Goal: Information Seeking & Learning: Learn about a topic

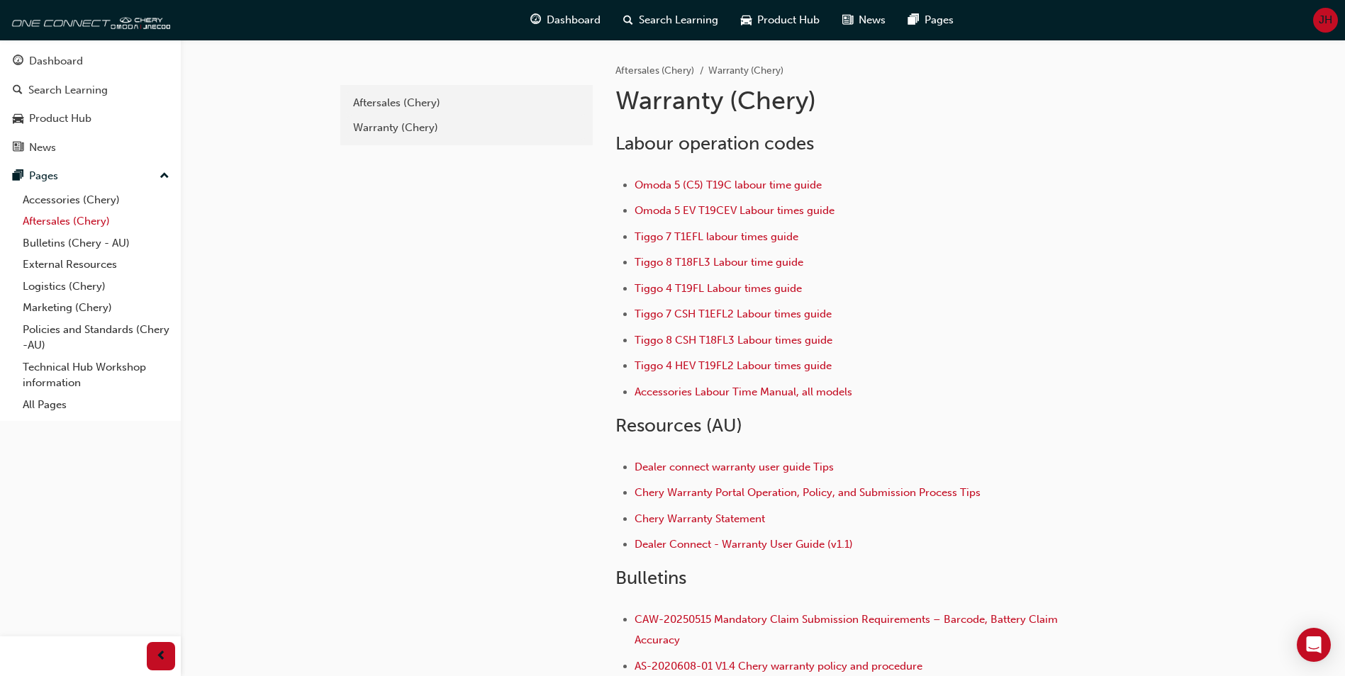
click at [60, 222] on link "Aftersales (Chery)" at bounding box center [96, 222] width 158 height 22
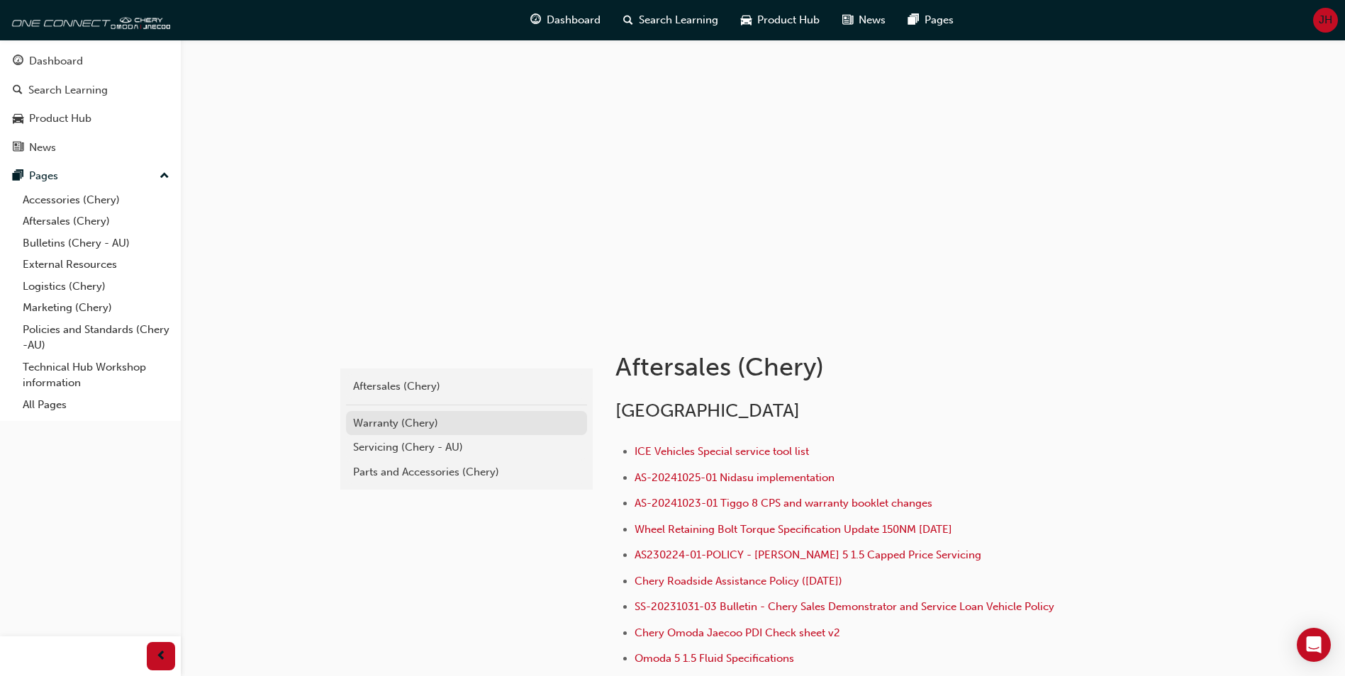
click at [389, 427] on div "Warranty (Chery)" at bounding box center [466, 423] width 227 height 16
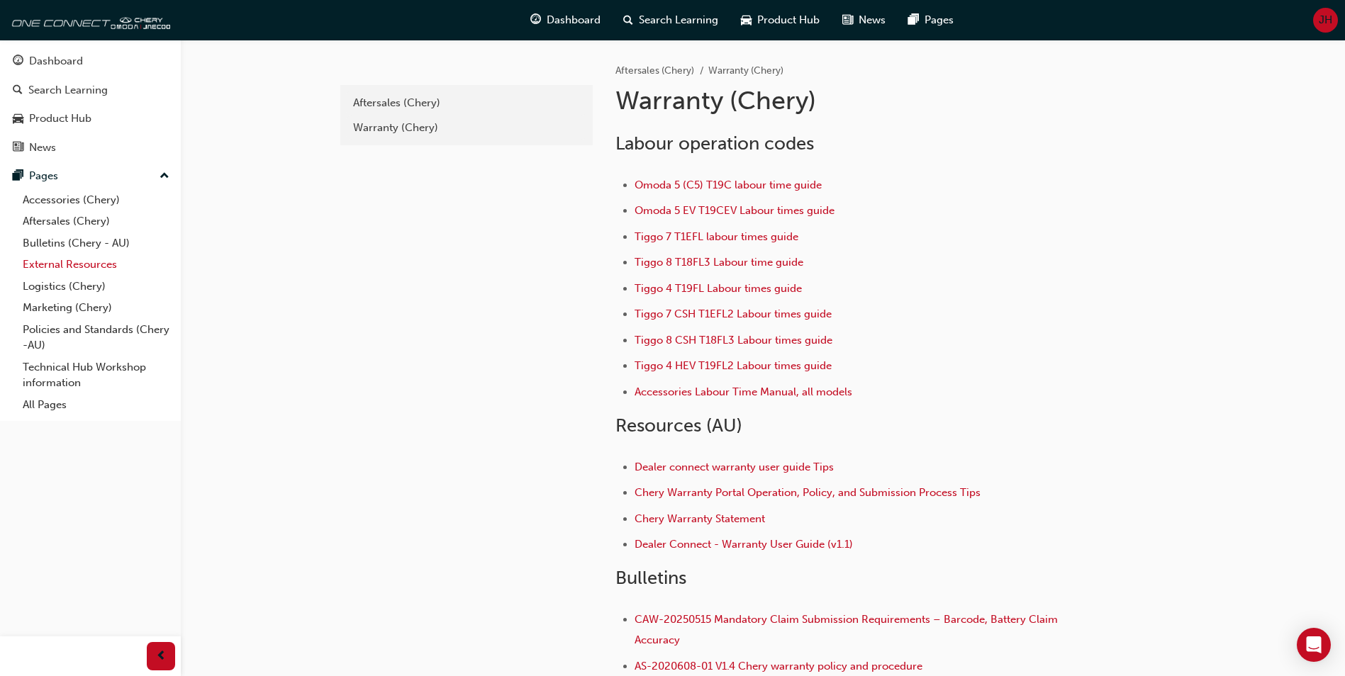
click at [55, 262] on link "External Resources" at bounding box center [96, 265] width 158 height 22
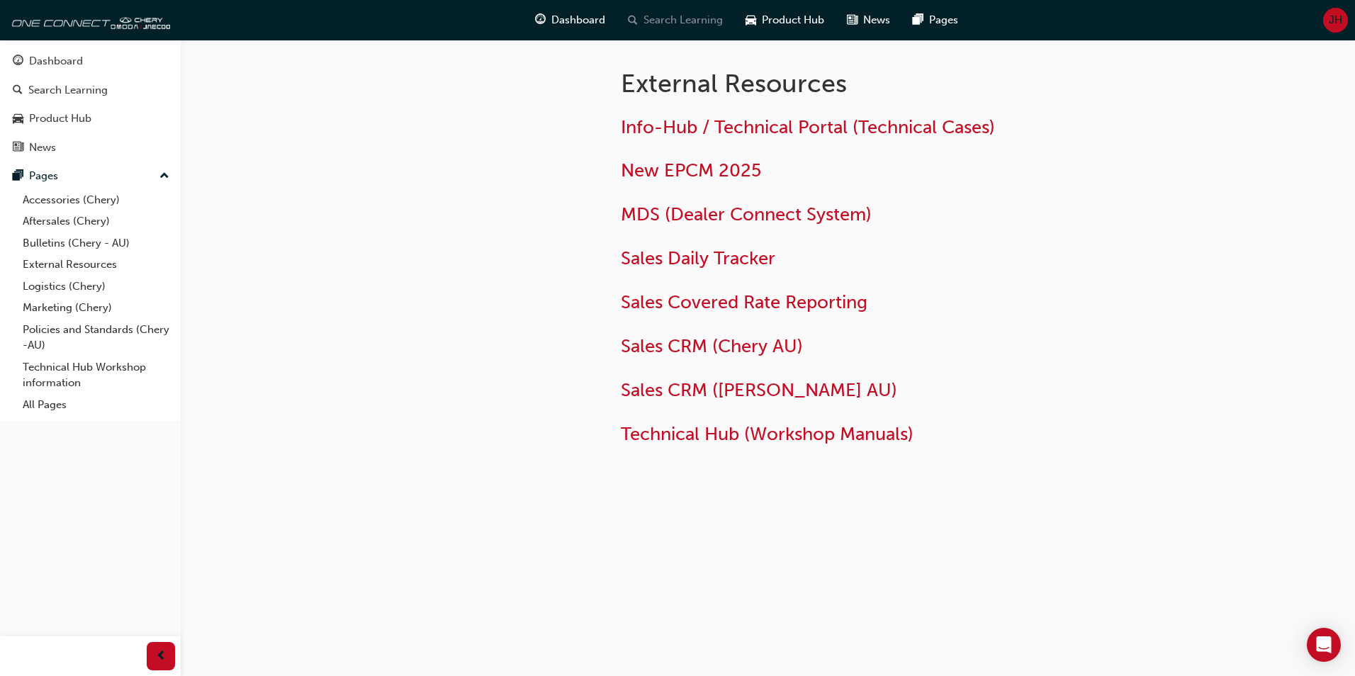
click at [697, 18] on span "Search Learning" at bounding box center [683, 20] width 79 height 16
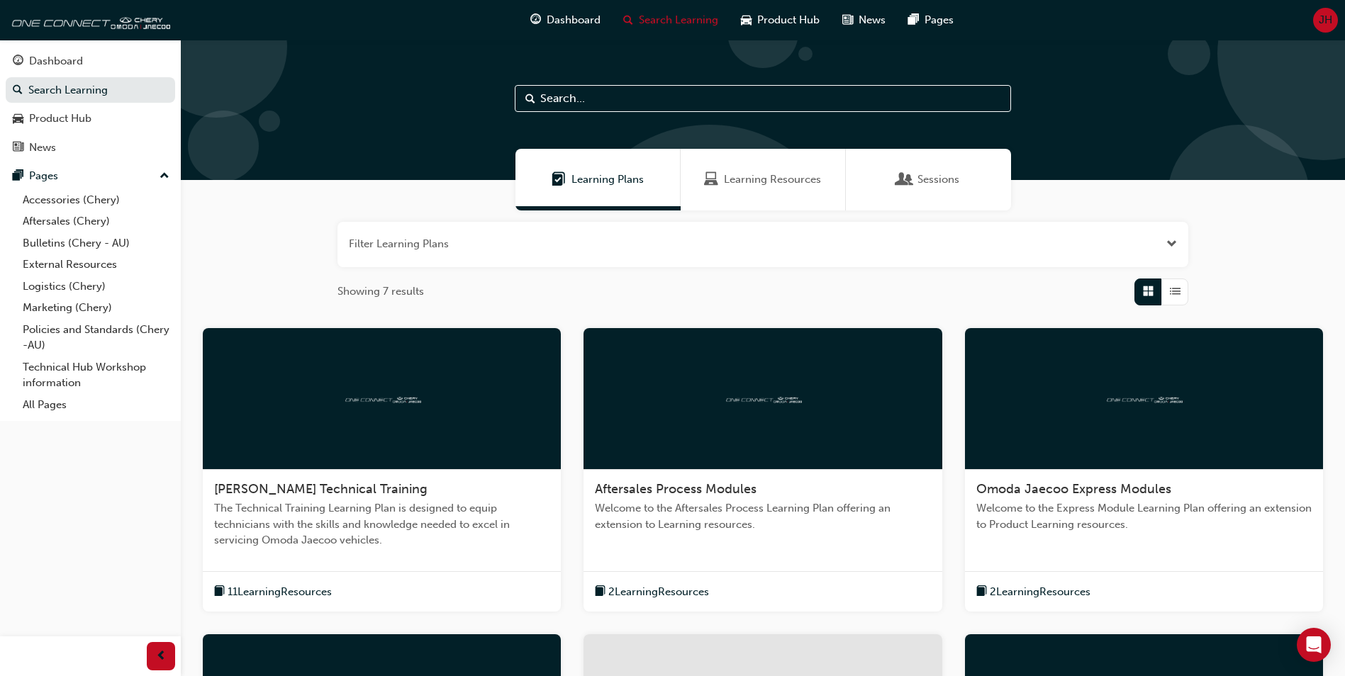
click at [609, 82] on div at bounding box center [763, 110] width 1164 height 140
click at [601, 94] on input "text" at bounding box center [763, 98] width 496 height 27
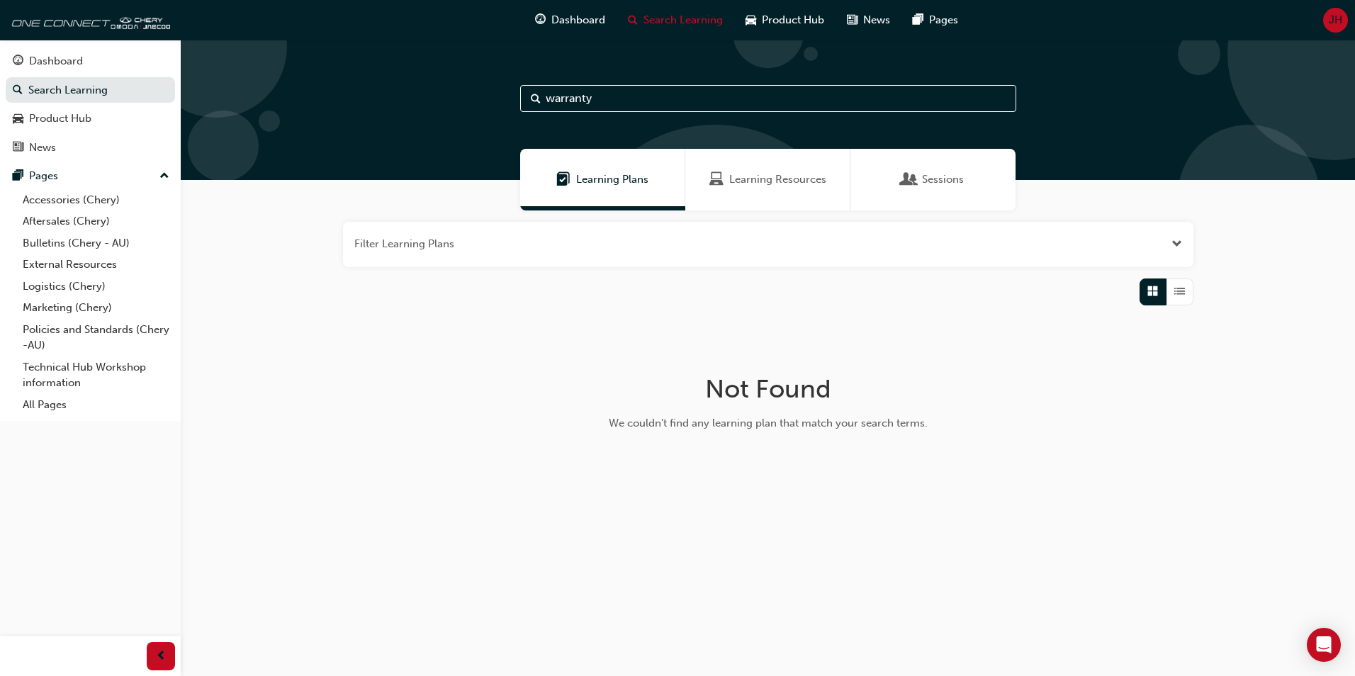
type input "warranty"
click at [784, 184] on span "Learning Resources" at bounding box center [777, 180] width 97 height 16
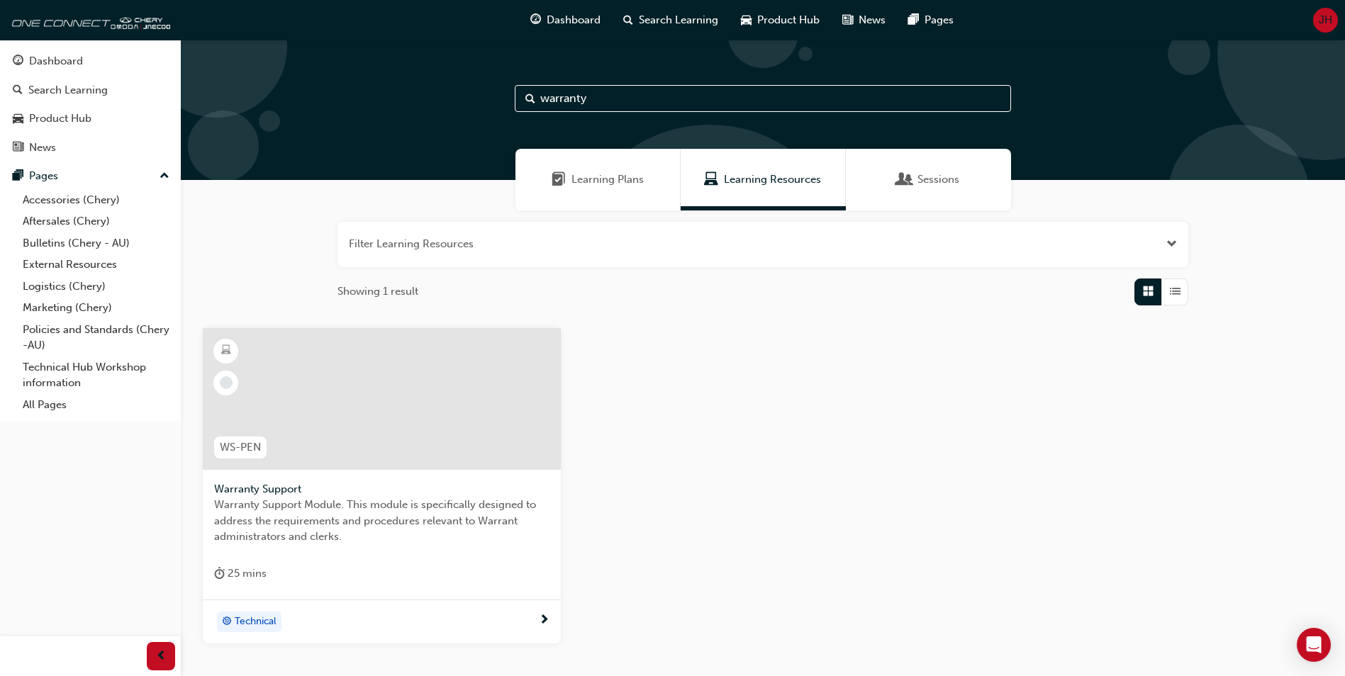
click at [371, 401] on div at bounding box center [382, 399] width 358 height 142
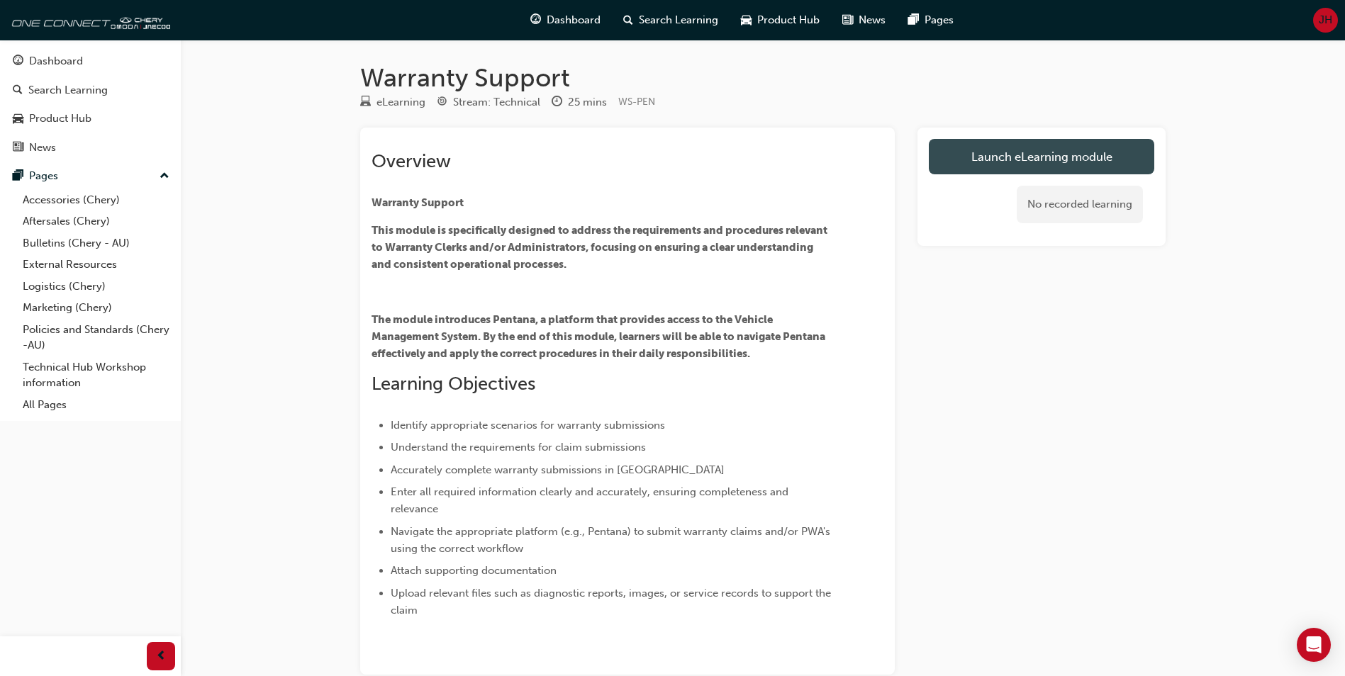
click at [1020, 164] on link "Launch eLearning module" at bounding box center [1041, 156] width 225 height 35
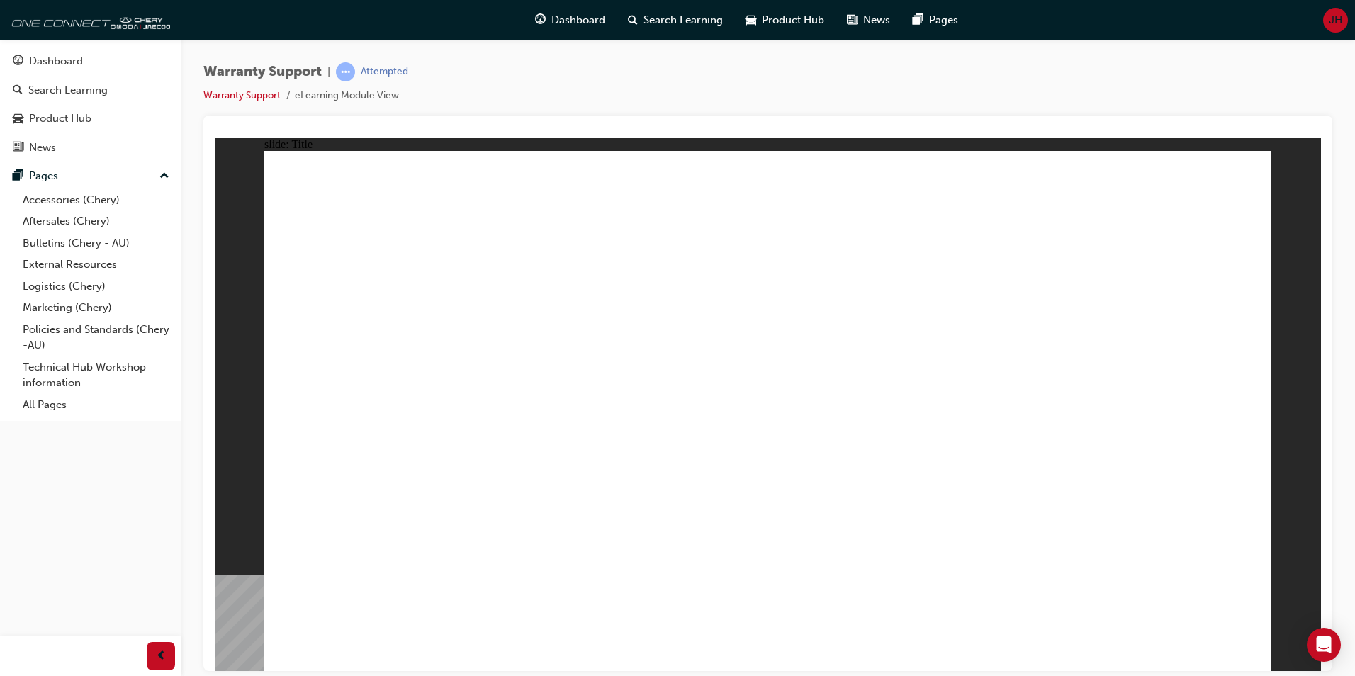
click at [31, 64] on div "Dashboard" at bounding box center [56, 61] width 54 height 16
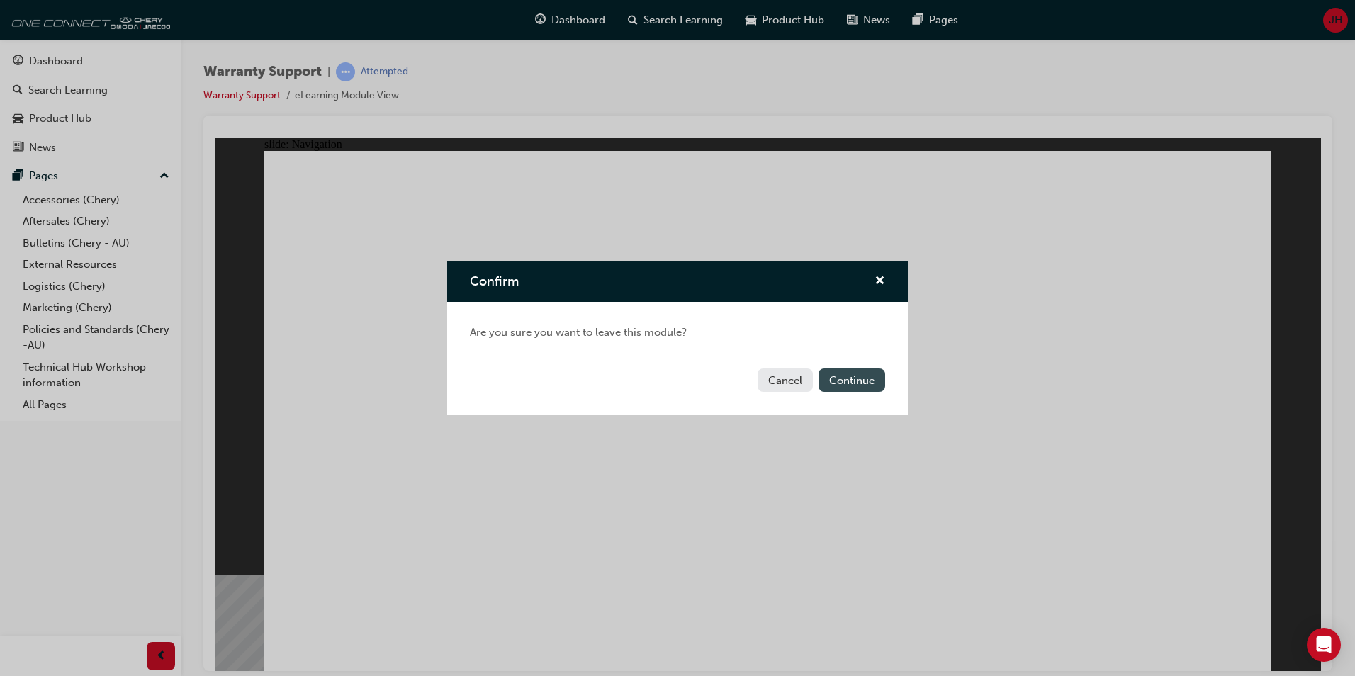
click at [834, 383] on button "Continue" at bounding box center [852, 380] width 67 height 23
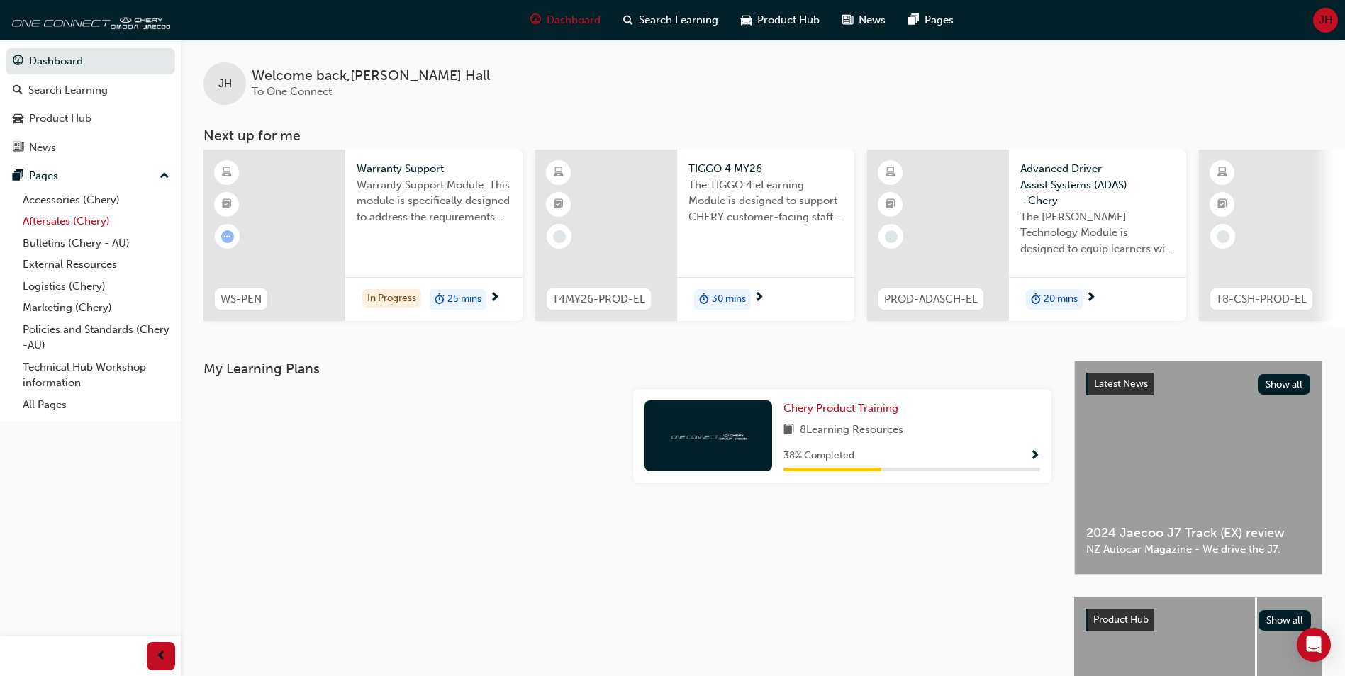
click at [42, 217] on link "Aftersales (Chery)" at bounding box center [96, 222] width 158 height 22
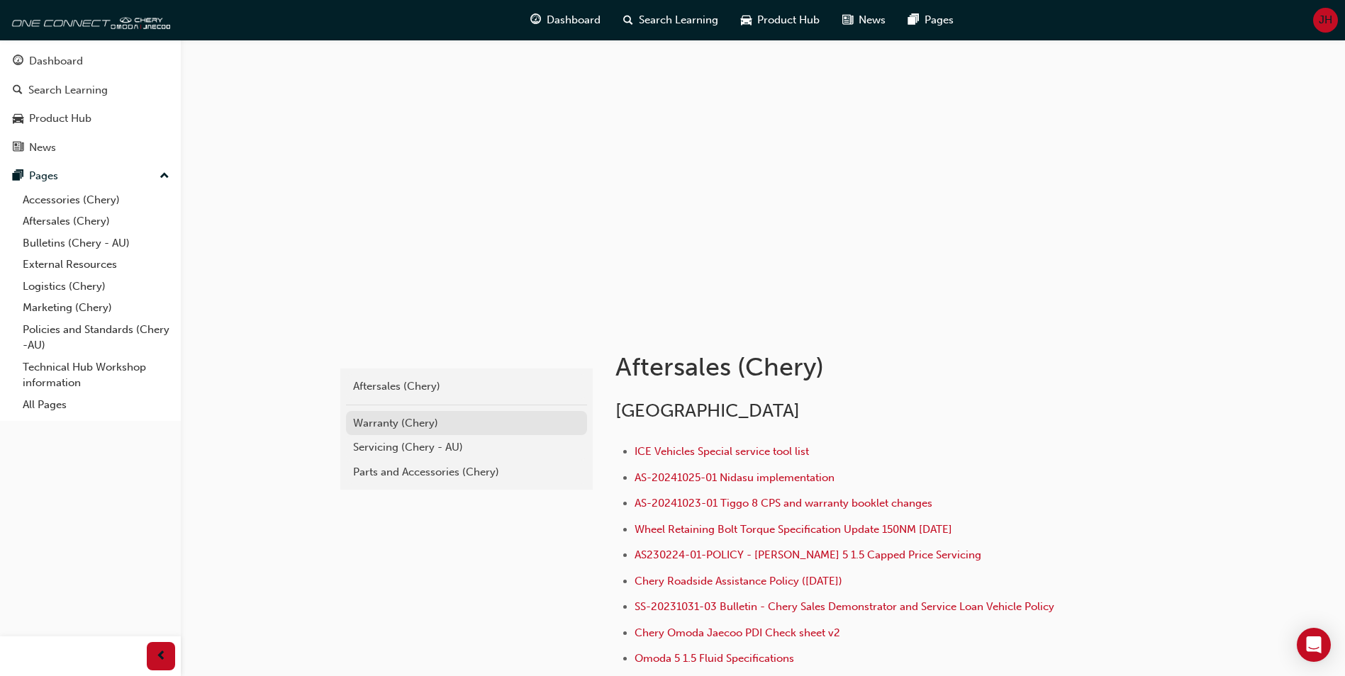
click at [378, 426] on div "Warranty (Chery)" at bounding box center [466, 423] width 227 height 16
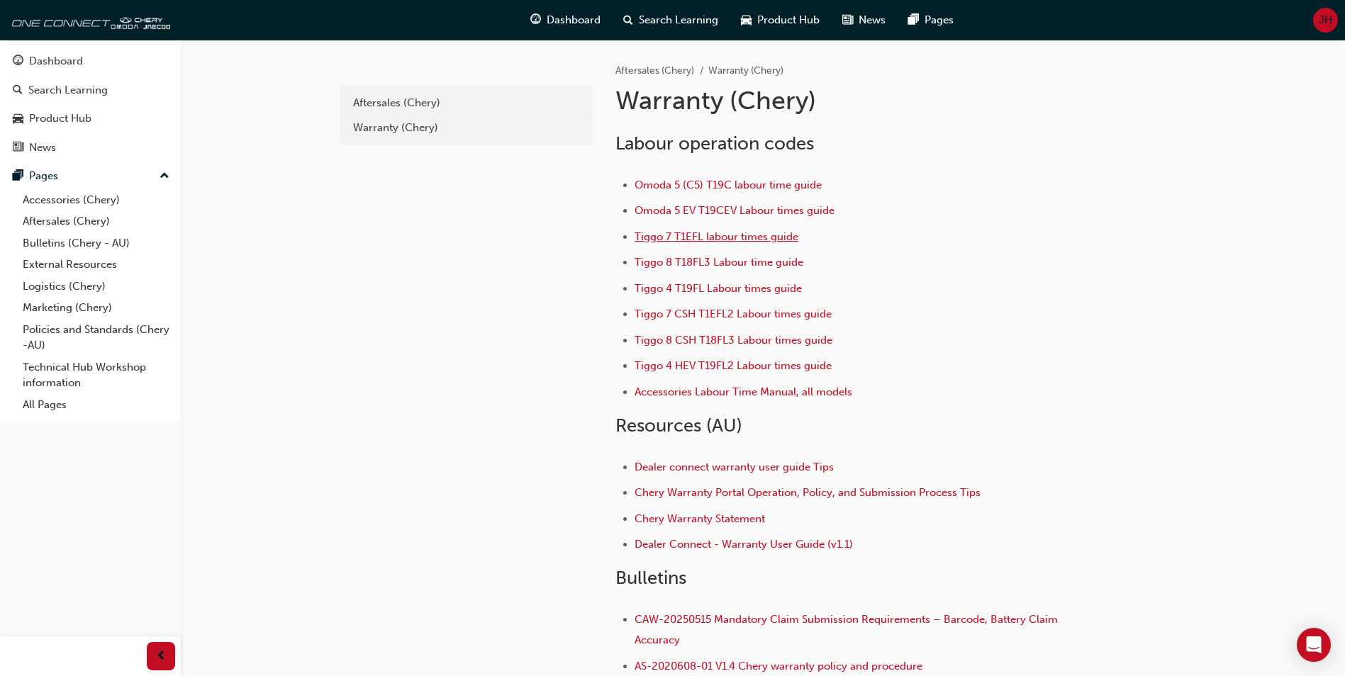
click at [686, 237] on span "Tiggo 7 T1EFL labour times guide" at bounding box center [716, 236] width 164 height 13
click at [57, 178] on div "Pages" at bounding box center [43, 176] width 29 height 16
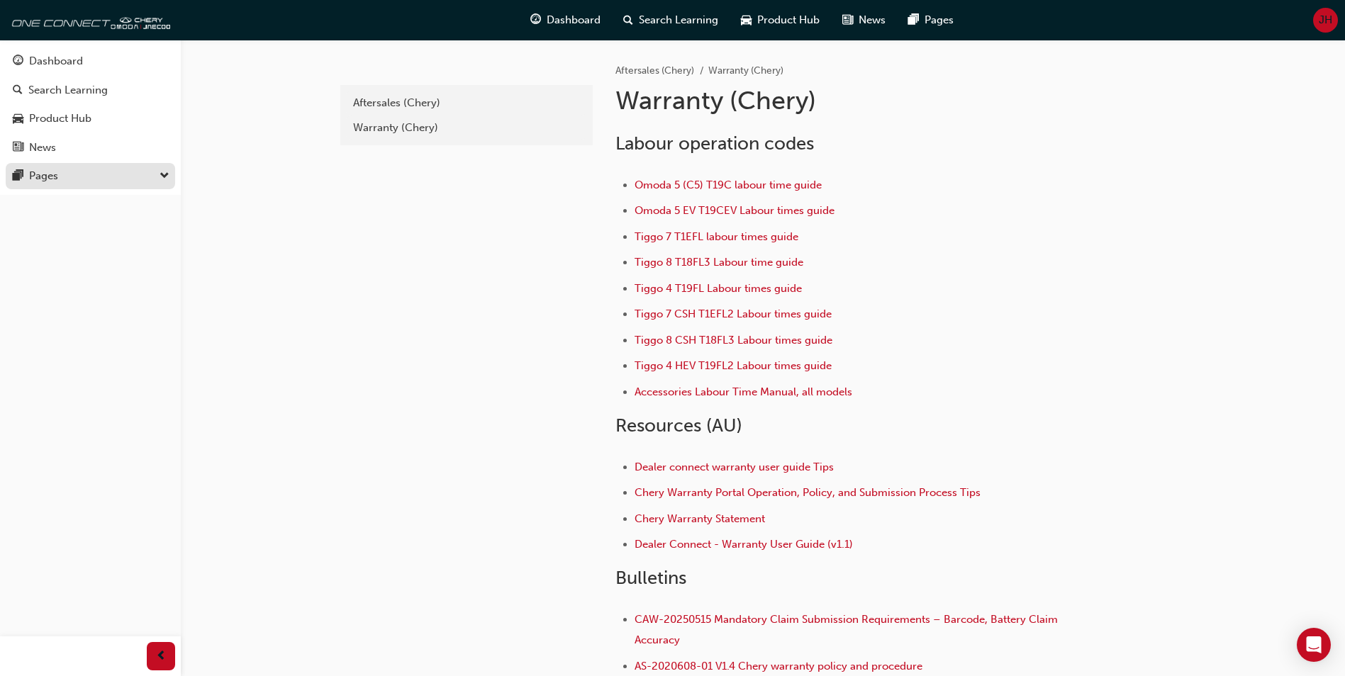
click at [47, 184] on div "Pages" at bounding box center [90, 176] width 155 height 18
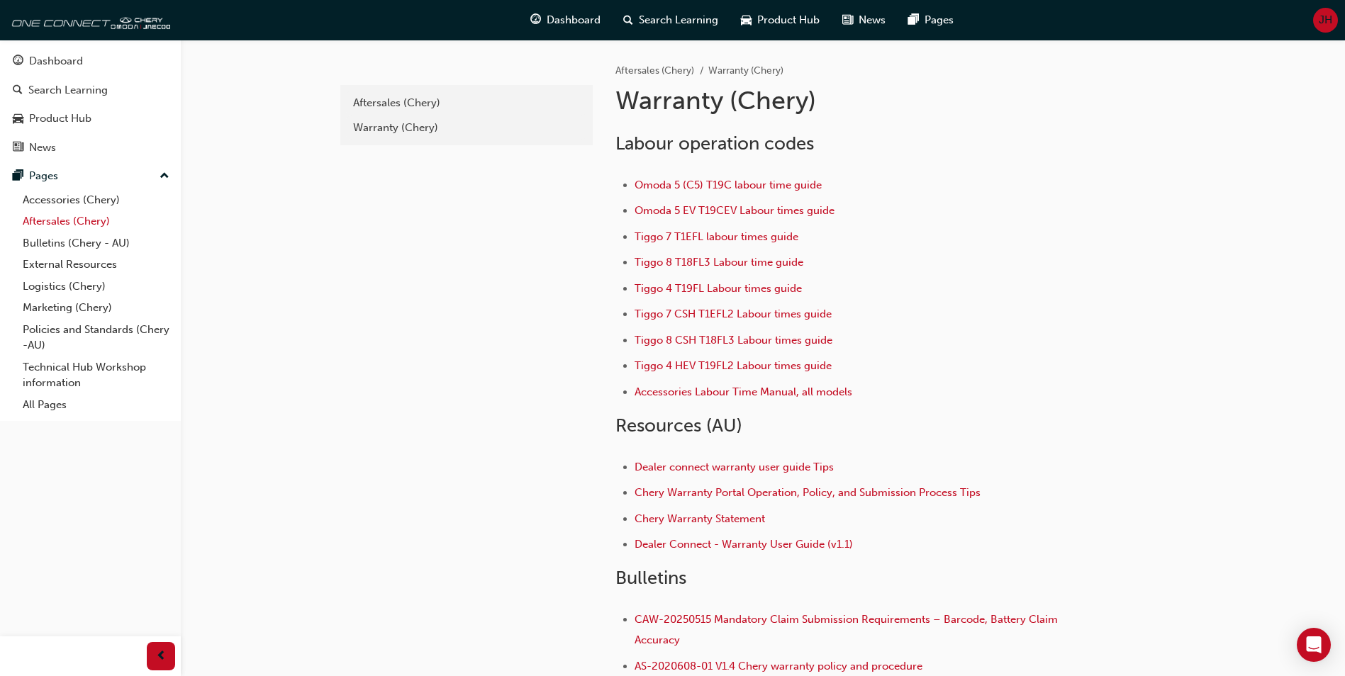
click at [58, 226] on link "Aftersales (Chery)" at bounding box center [96, 222] width 158 height 22
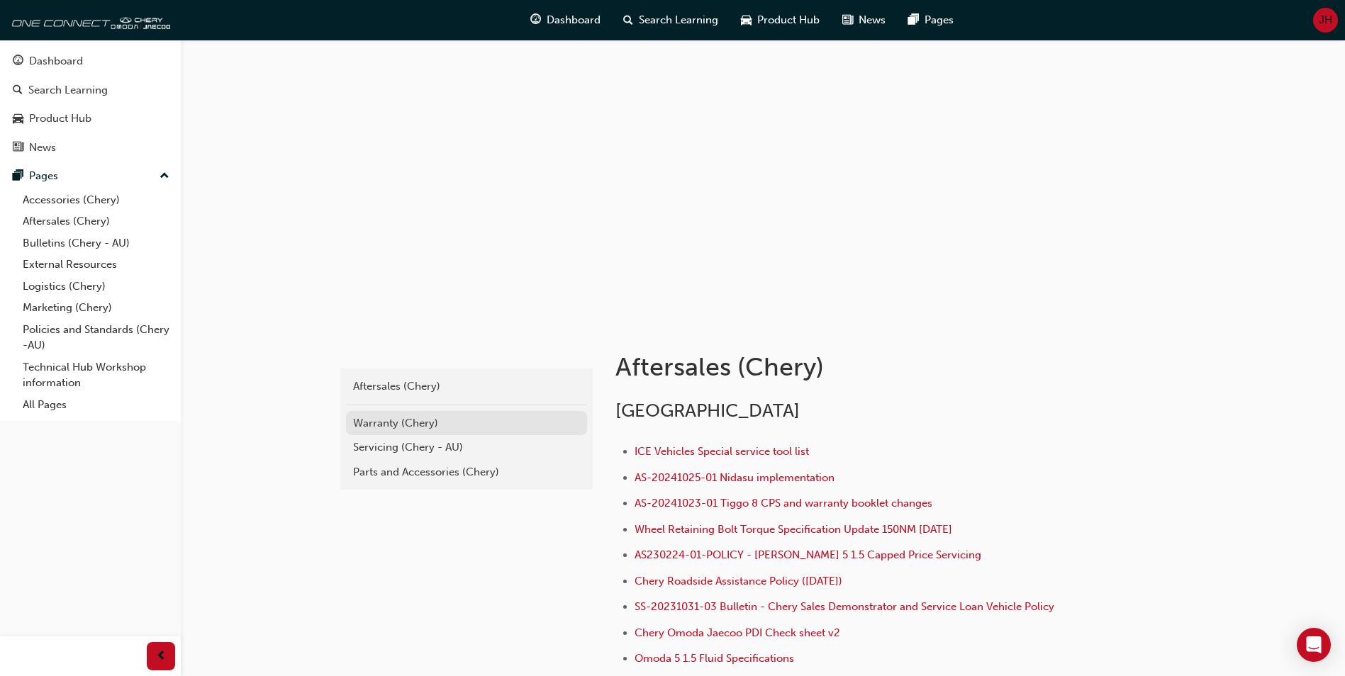
click at [385, 420] on div "Warranty (Chery)" at bounding box center [466, 423] width 227 height 16
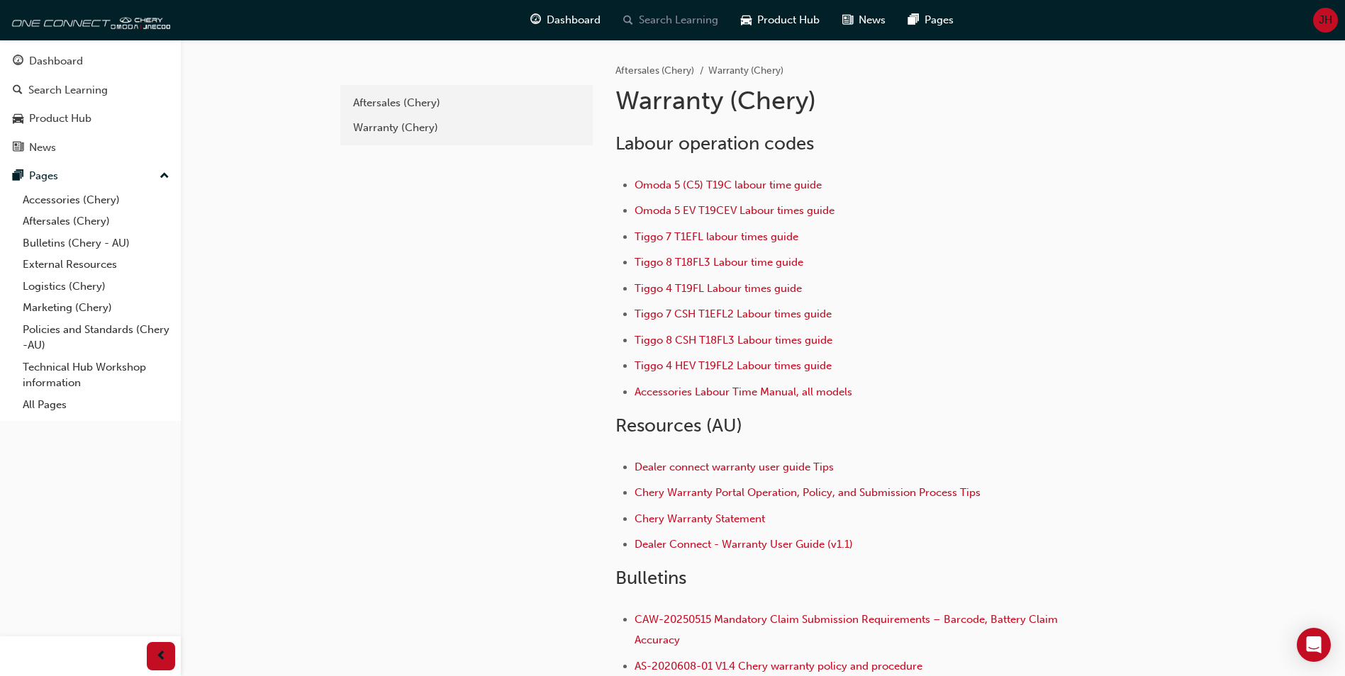
click at [666, 20] on span "Search Learning" at bounding box center [678, 20] width 79 height 16
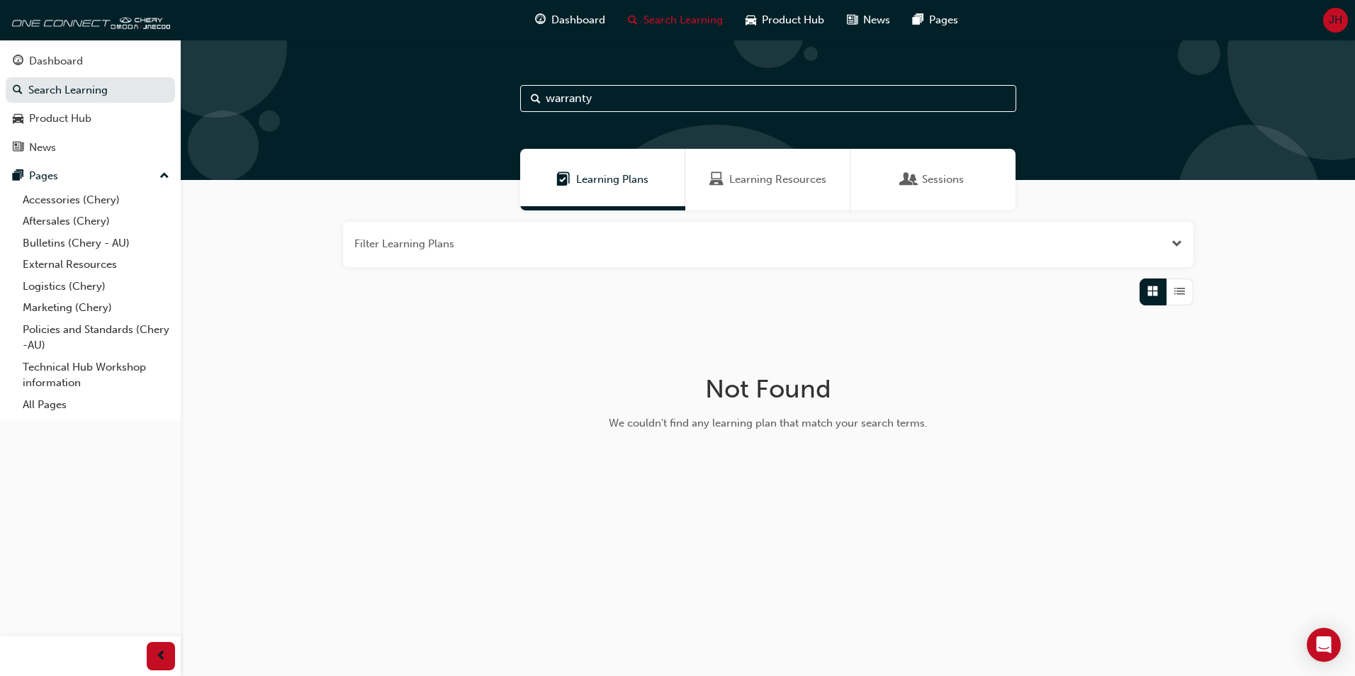
click at [751, 177] on span "Learning Resources" at bounding box center [777, 180] width 97 height 16
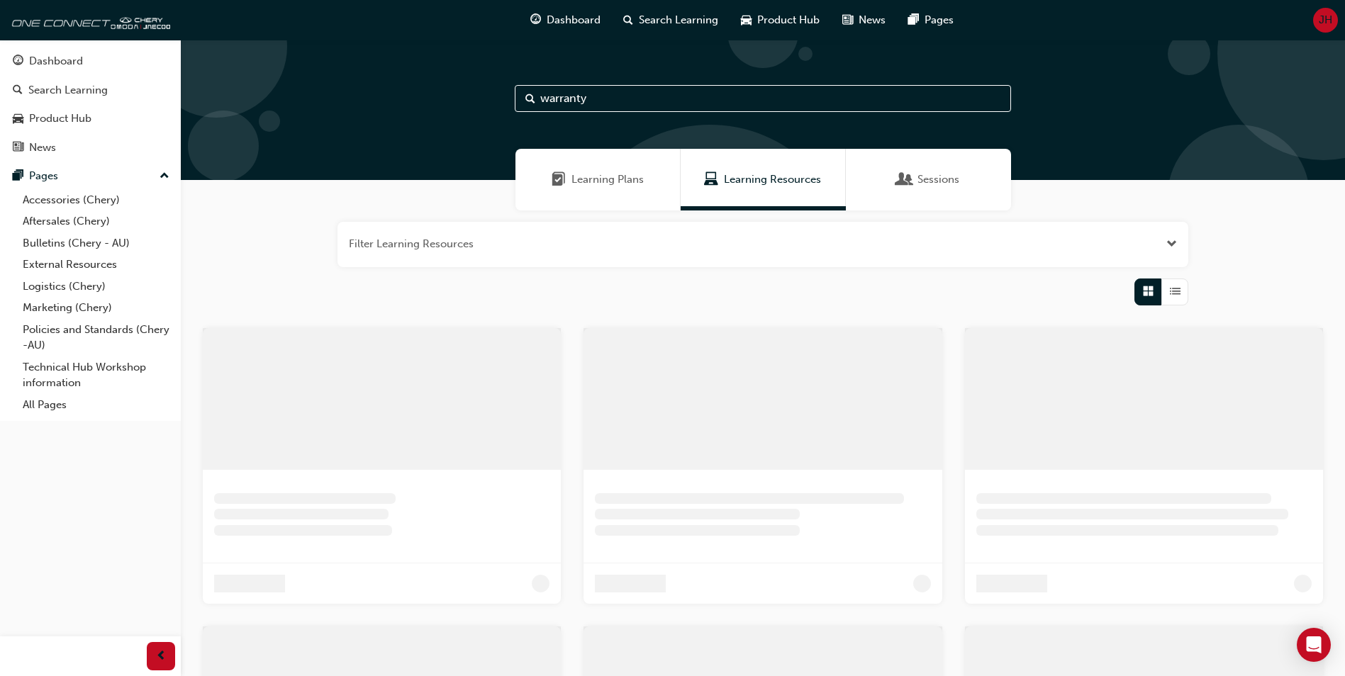
click at [595, 96] on input "warranty" at bounding box center [763, 98] width 496 height 27
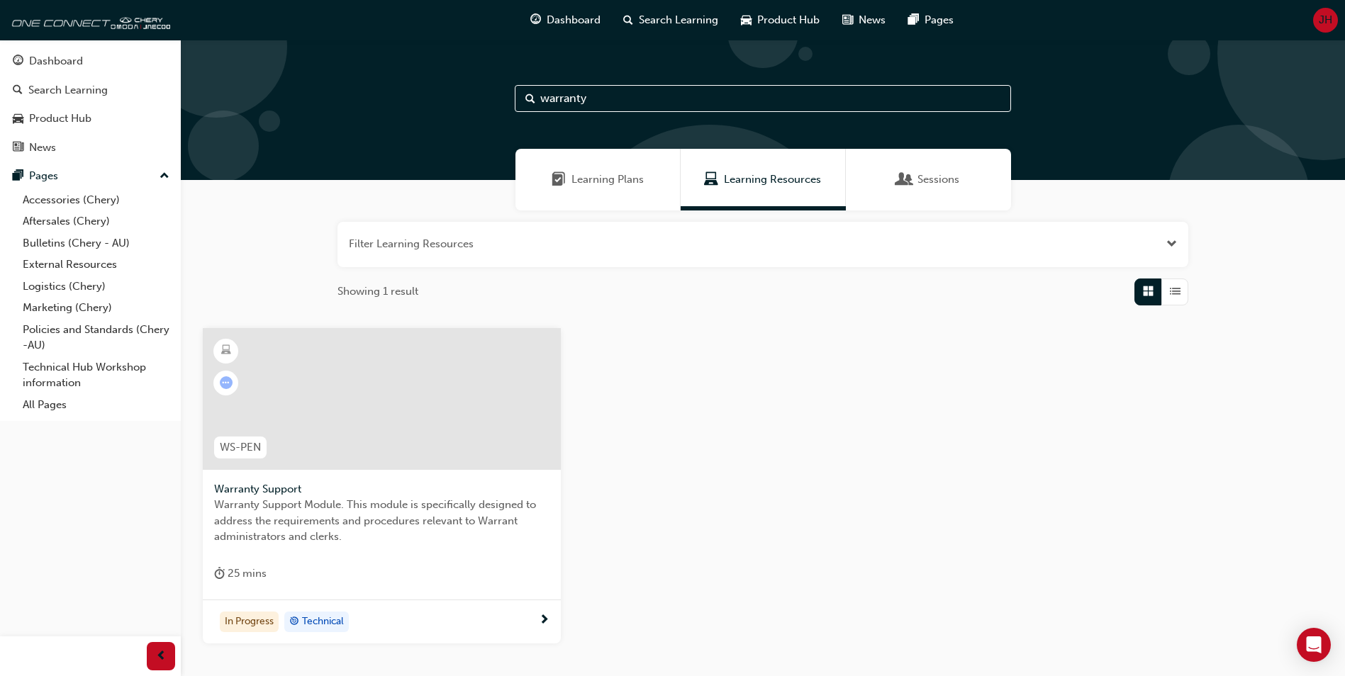
click at [348, 418] on div at bounding box center [382, 399] width 358 height 142
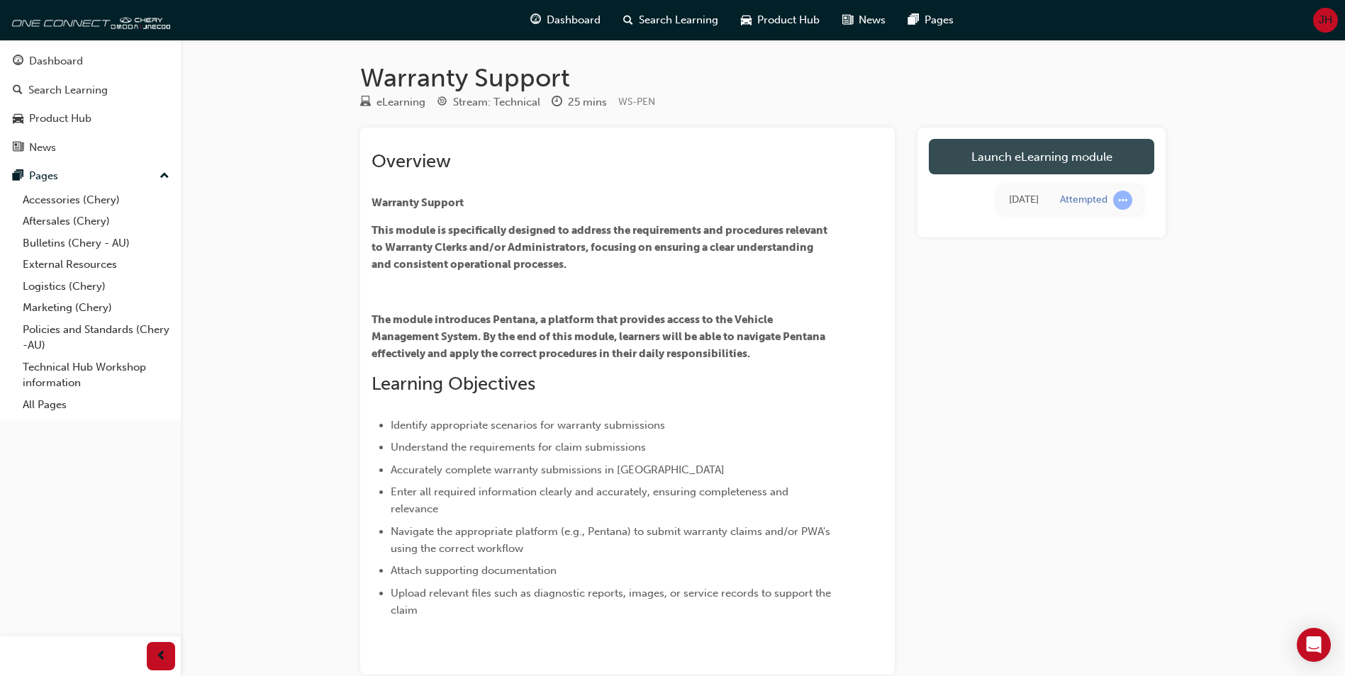
click at [1043, 147] on link "Launch eLearning module" at bounding box center [1041, 156] width 225 height 35
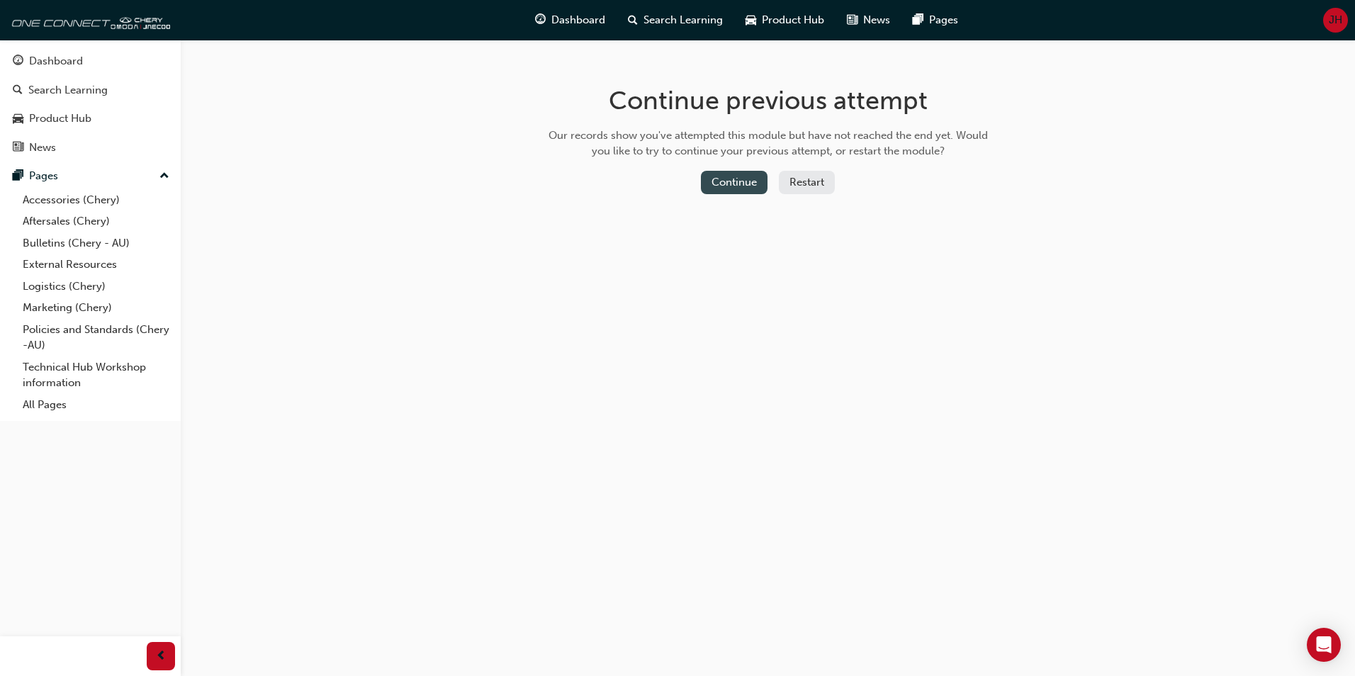
click at [721, 181] on button "Continue" at bounding box center [734, 182] width 67 height 23
